Goal: Task Accomplishment & Management: Use online tool/utility

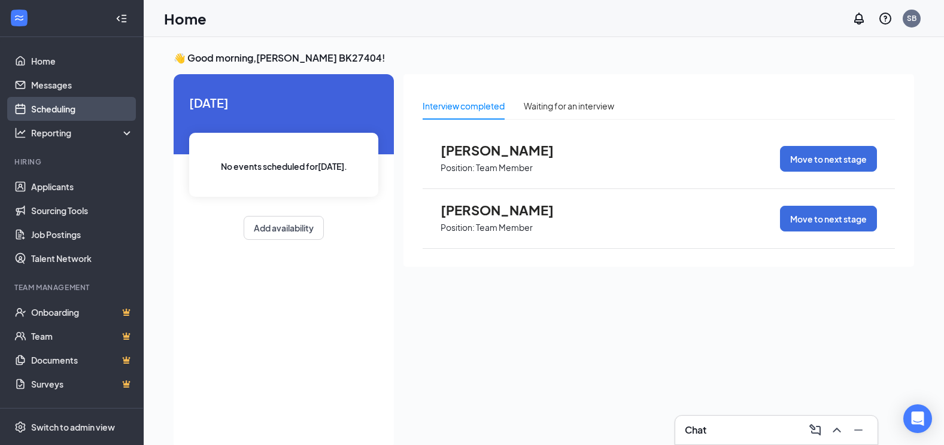
click at [56, 103] on link "Scheduling" at bounding box center [82, 109] width 102 height 24
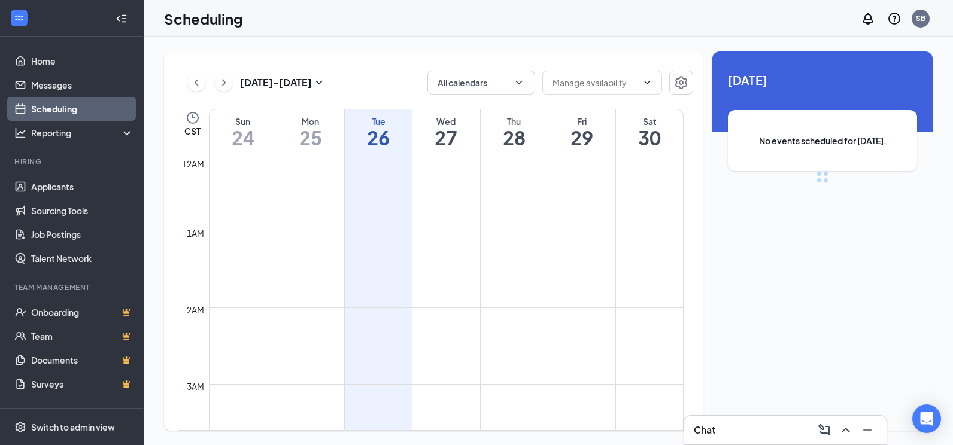
scroll to position [589, 0]
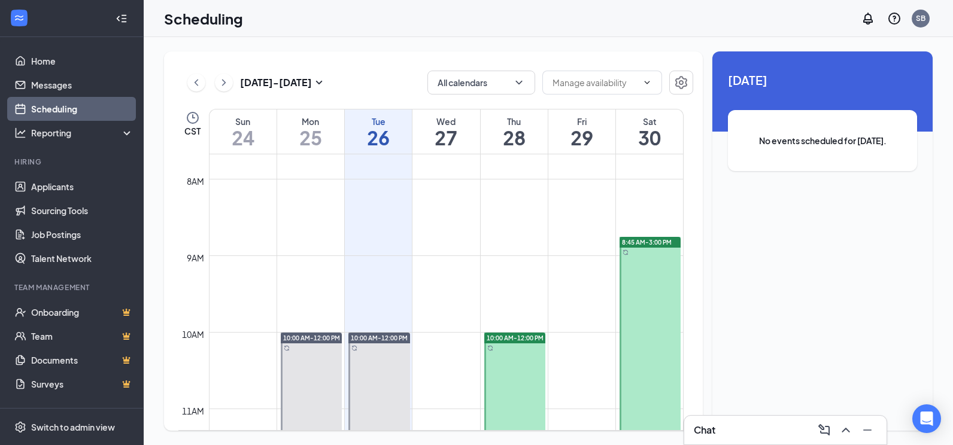
click at [433, 128] on h1 "27" at bounding box center [446, 138] width 67 height 20
click at [499, 127] on div "Thu" at bounding box center [514, 122] width 67 height 12
click at [589, 141] on h1 "29" at bounding box center [581, 138] width 67 height 20
click at [657, 133] on h1 "30" at bounding box center [649, 138] width 67 height 20
click at [378, 135] on h1 "26" at bounding box center [378, 138] width 67 height 20
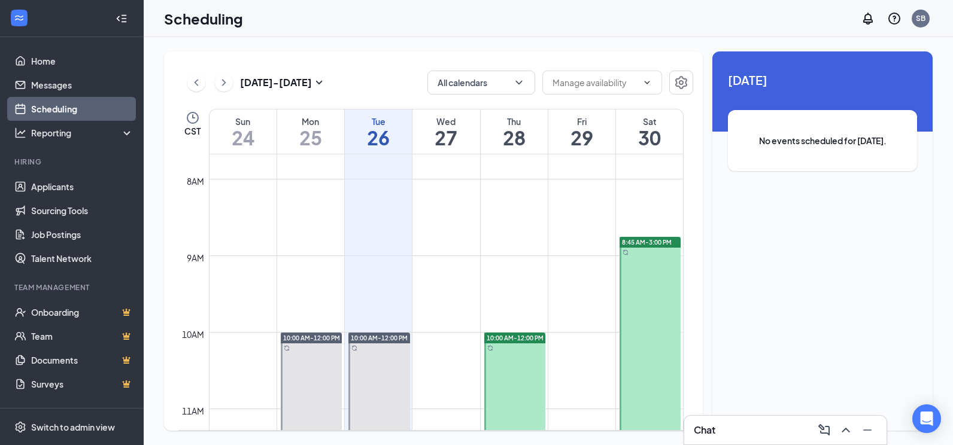
click at [311, 157] on td at bounding box center [446, 150] width 475 height 19
click at [304, 141] on h1 "25" at bounding box center [310, 138] width 67 height 20
click at [235, 128] on h1 "24" at bounding box center [243, 138] width 67 height 20
